Goal: Information Seeking & Learning: Learn about a topic

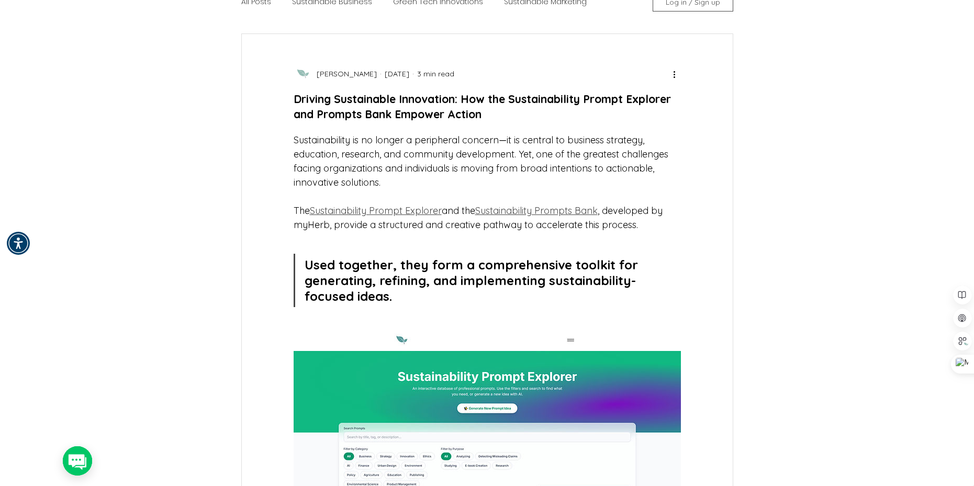
scroll to position [157, 0]
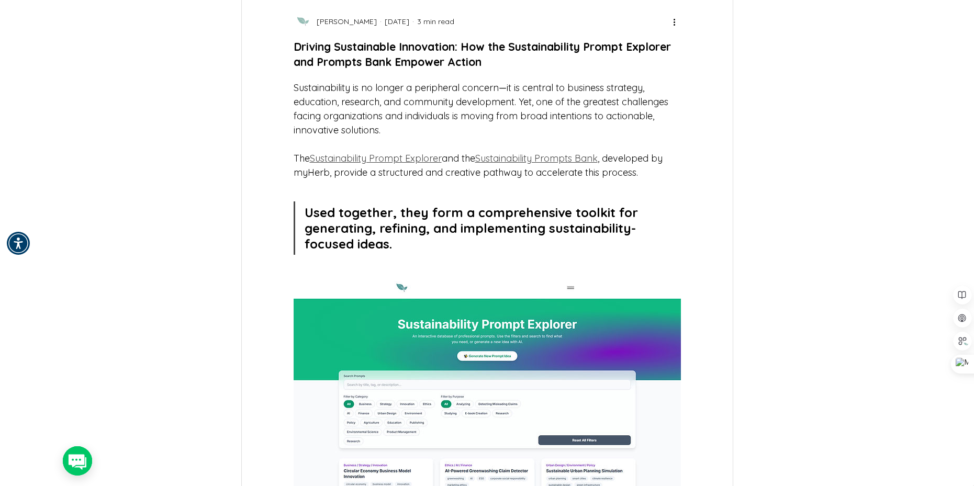
drag, startPoint x: 347, startPoint y: 145, endPoint x: 341, endPoint y: 108, distance: 37.1
click at [341, 70] on h1 "Driving Sustainable Innovation: How the Sustainability Prompt Explorer and Prom…" at bounding box center [487, 54] width 387 height 31
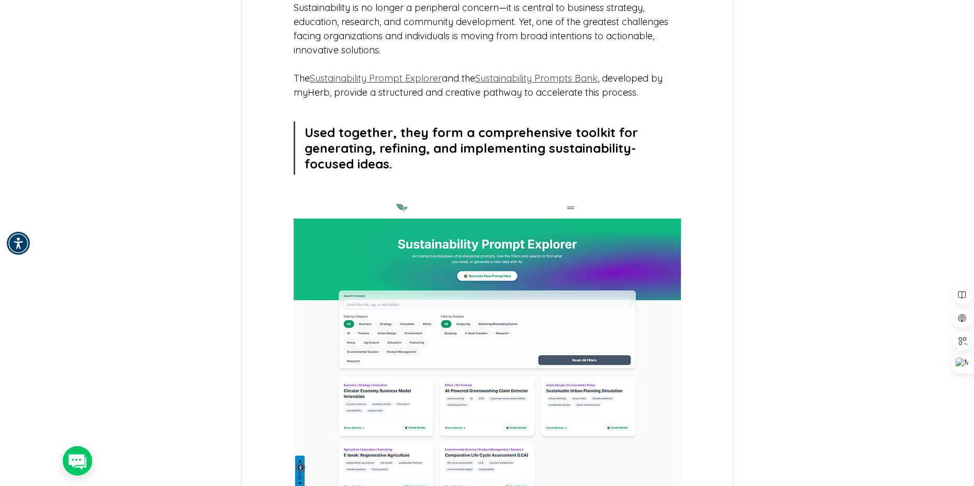
scroll to position [262, 0]
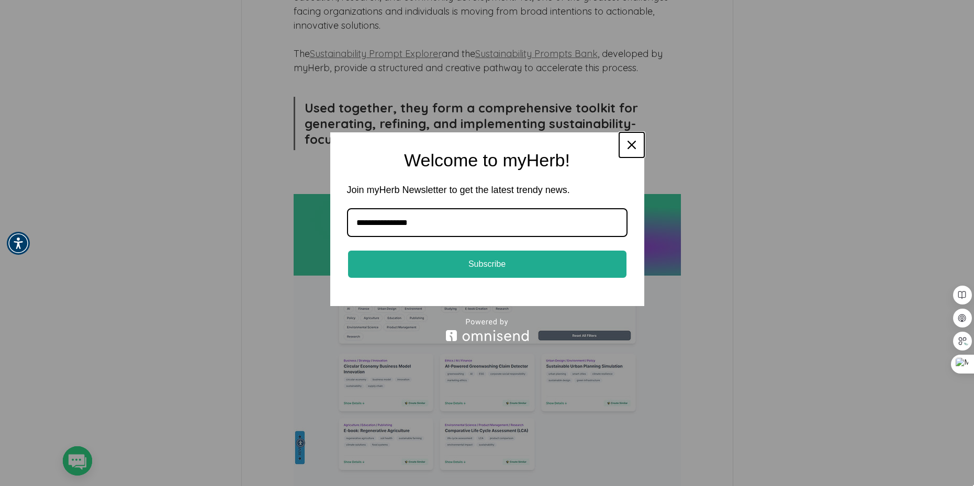
click at [627, 143] on icon "close icon" at bounding box center [631, 145] width 8 height 8
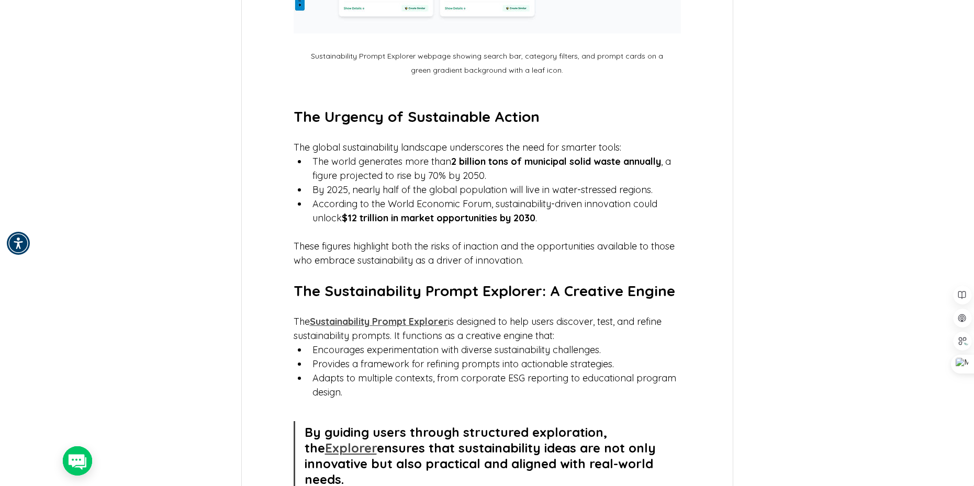
scroll to position [785, 0]
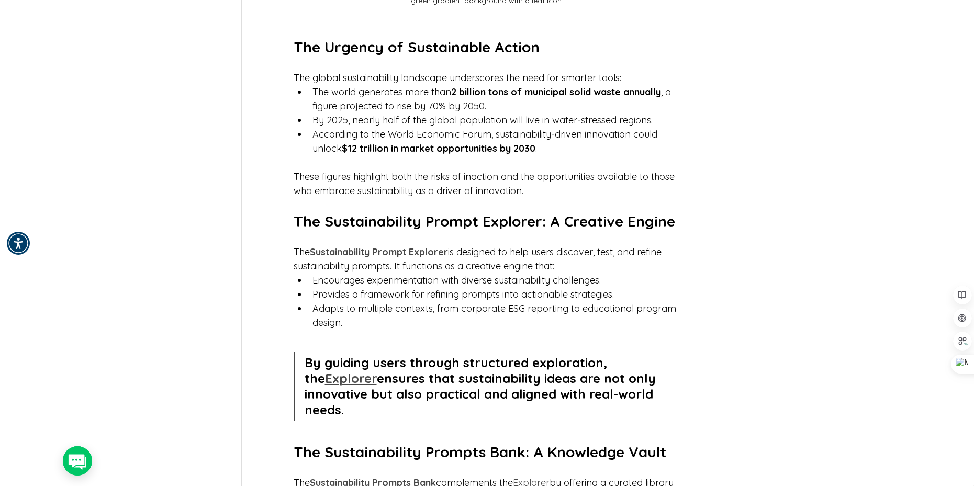
drag, startPoint x: 590, startPoint y: 142, endPoint x: 545, endPoint y: 148, distance: 45.4
click at [545, 98] on span "2 billion tons of municipal solid waste annually" at bounding box center [556, 92] width 210 height 12
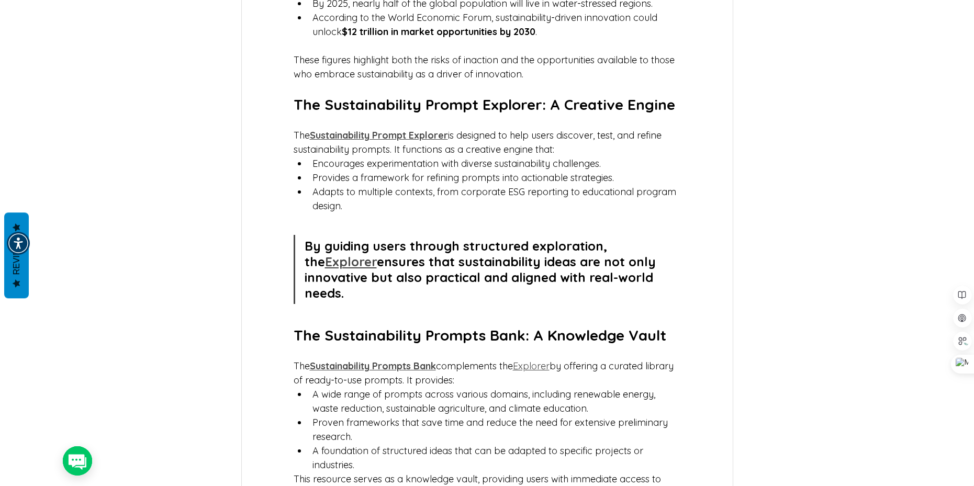
scroll to position [994, 0]
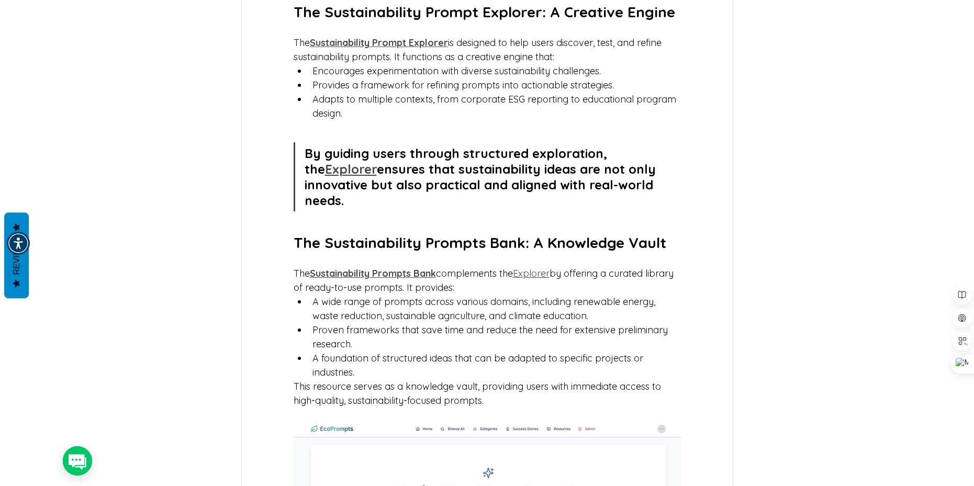
drag, startPoint x: 600, startPoint y: 162, endPoint x: 565, endPoint y: 159, distance: 34.6
click at [565, 119] on span "Adapts to multiple contexts, from corporate ESG reporting to educational progra…" at bounding box center [495, 106] width 366 height 26
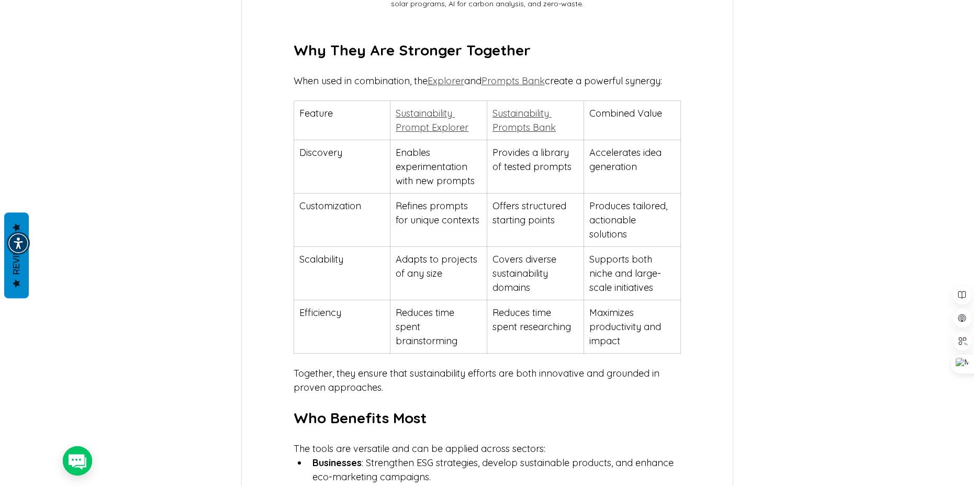
scroll to position [1674, 0]
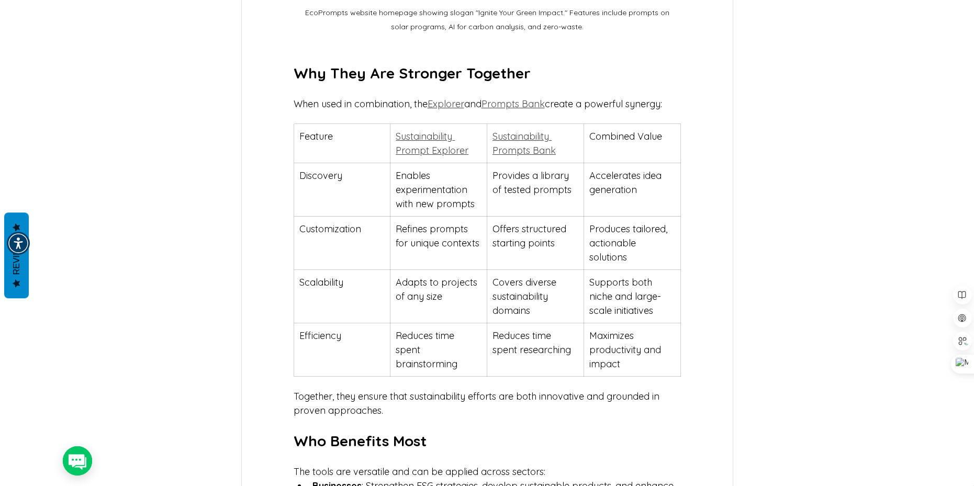
drag, startPoint x: 425, startPoint y: 228, endPoint x: 398, endPoint y: 230, distance: 26.8
click at [398, 210] on span "Enables experimentation with new prompts" at bounding box center [435, 190] width 79 height 40
click at [460, 110] on span "Explorer" at bounding box center [446, 104] width 37 height 12
